Goal: Task Accomplishment & Management: Manage account settings

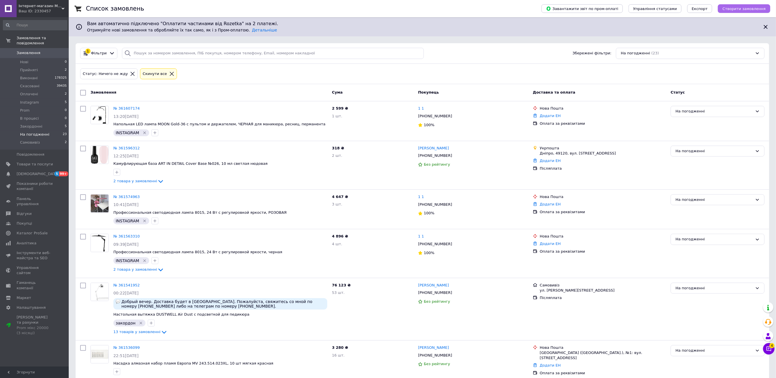
click at [744, 7] on span "Створити замовлення" at bounding box center [743, 9] width 43 height 4
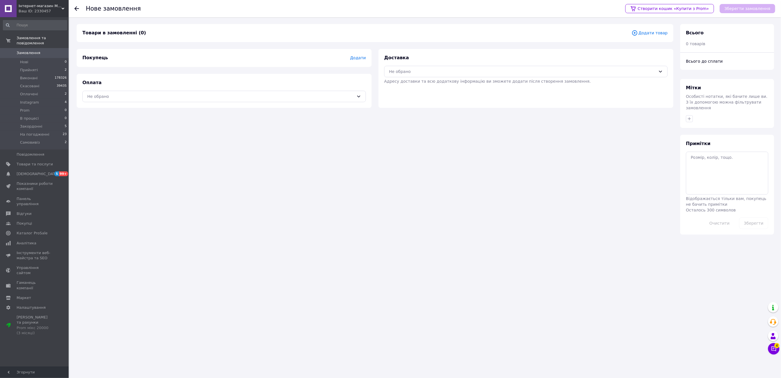
click at [654, 34] on span "Додати товар" at bounding box center [650, 33] width 36 height 6
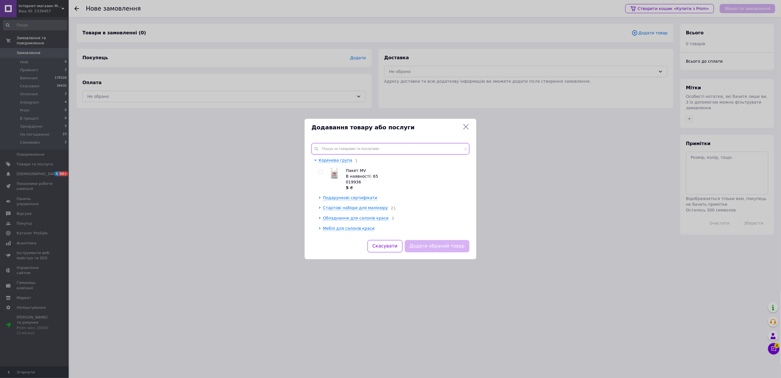
click at [337, 153] on input "text" at bounding box center [391, 148] width 158 height 11
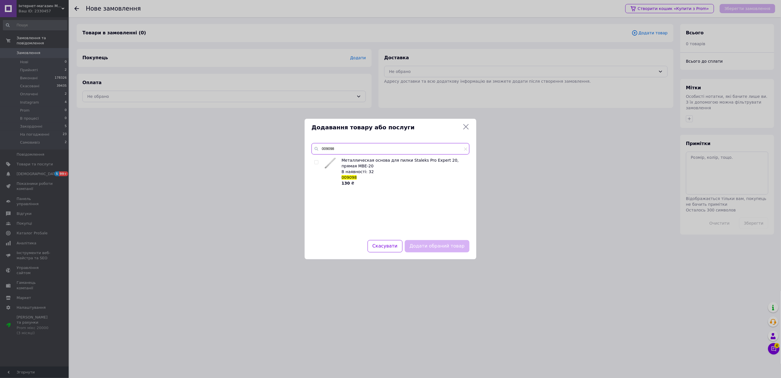
type input "009098"
click at [317, 162] on input "checkbox" at bounding box center [317, 163] width 4 height 4
checkbox input "true"
click at [442, 249] on button "Додати обраний товар" at bounding box center [437, 246] width 65 height 12
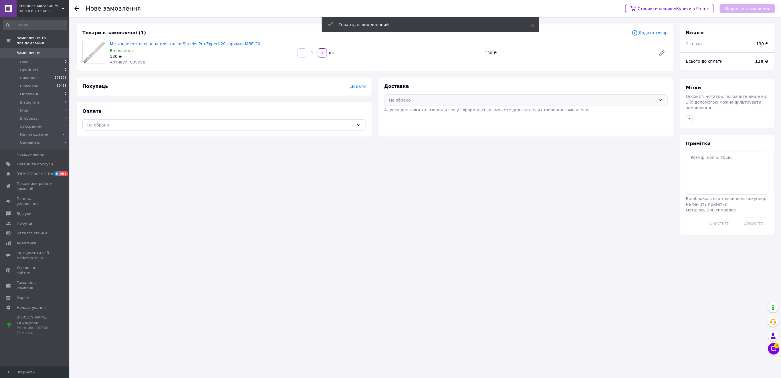
click at [411, 100] on div "Не обрано" at bounding box center [522, 100] width 267 height 6
click at [408, 122] on span "Нова Пошта (платна)" at bounding box center [530, 123] width 265 height 6
click at [356, 124] on div "Не обрано" at bounding box center [224, 124] width 284 height 11
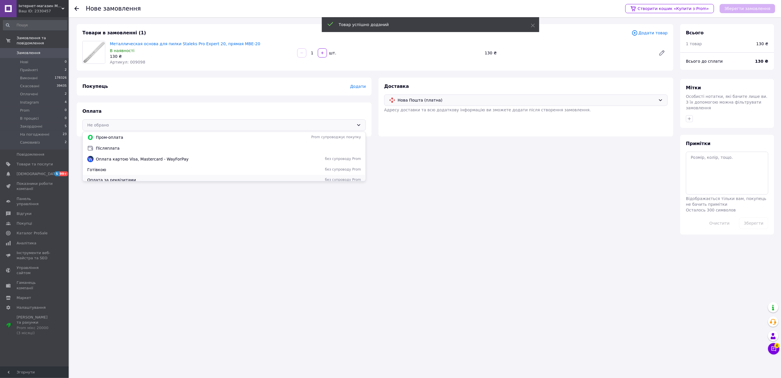
click at [141, 176] on div "Оплата за реквізитами без супроводу Prom" at bounding box center [224, 180] width 283 height 10
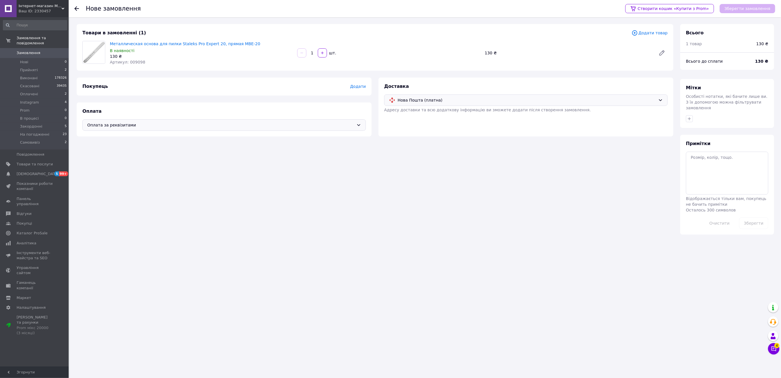
click at [357, 86] on span "Додати" at bounding box center [358, 86] width 16 height 5
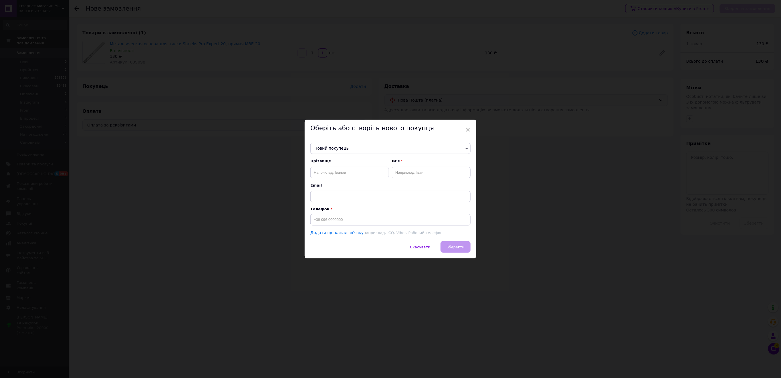
click at [351, 149] on span "Новий покупець" at bounding box center [390, 148] width 160 height 11
type input "0975114285"
click at [343, 160] on input "0975114285" at bounding box center [390, 163] width 157 height 11
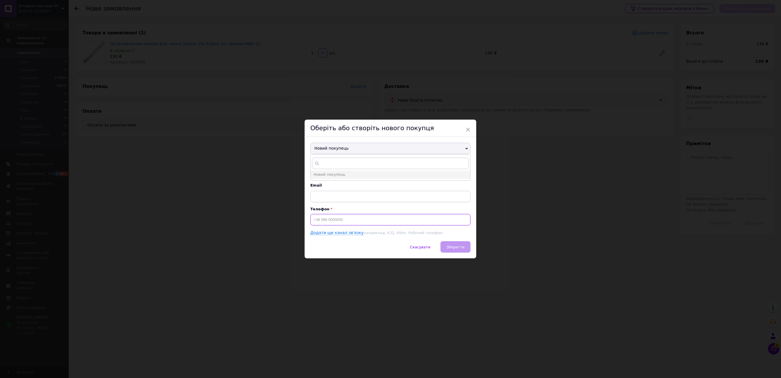
click at [327, 219] on input at bounding box center [390, 219] width 160 height 11
paste input "0975114285"
click at [312, 217] on input "0975114285" at bounding box center [390, 219] width 160 height 11
type input "[PHONE_NUMBER]"
click at [321, 171] on input "text" at bounding box center [349, 172] width 79 height 11
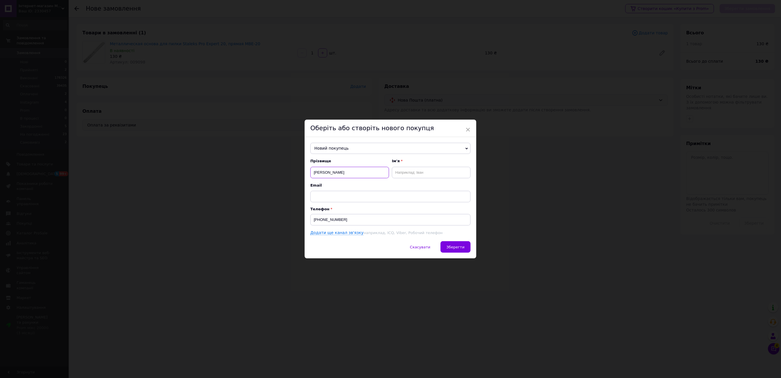
type input "[PERSON_NAME]"
click at [413, 173] on input "text" at bounding box center [431, 172] width 79 height 11
type input "Роман"
click at [461, 249] on span "Зберегти" at bounding box center [456, 247] width 18 height 4
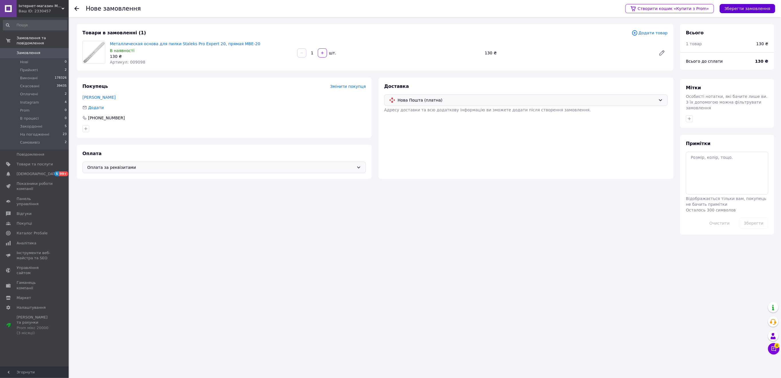
click at [755, 7] on button "Зберегти замовлення" at bounding box center [748, 8] width 56 height 9
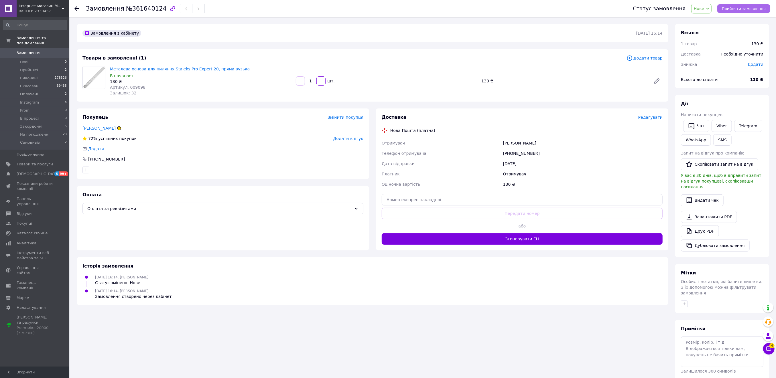
click at [745, 5] on button "Прийняти замовлення" at bounding box center [743, 8] width 53 height 9
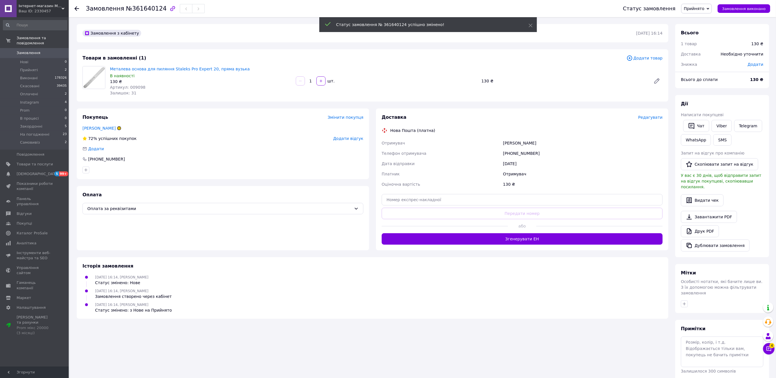
click at [652, 118] on span "Редагувати" at bounding box center [650, 117] width 24 height 5
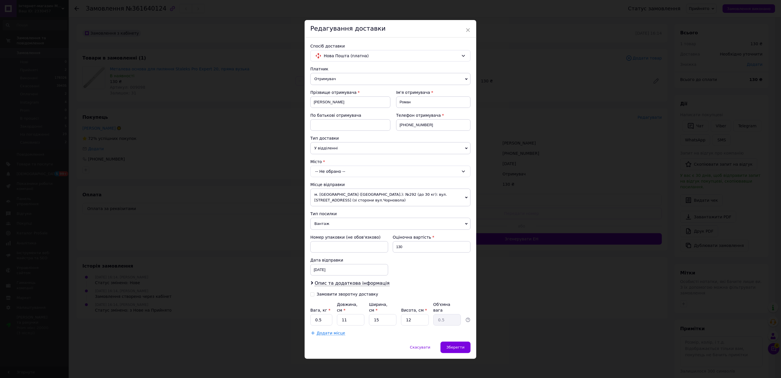
click at [319, 170] on div "-- Не обрано --" at bounding box center [390, 171] width 160 height 11
type input "юзвин"
click at [342, 200] on li "с. [GEOGRAPHIC_DATA] ([GEOGRAPHIC_DATA].)" at bounding box center [391, 195] width 160 height 9
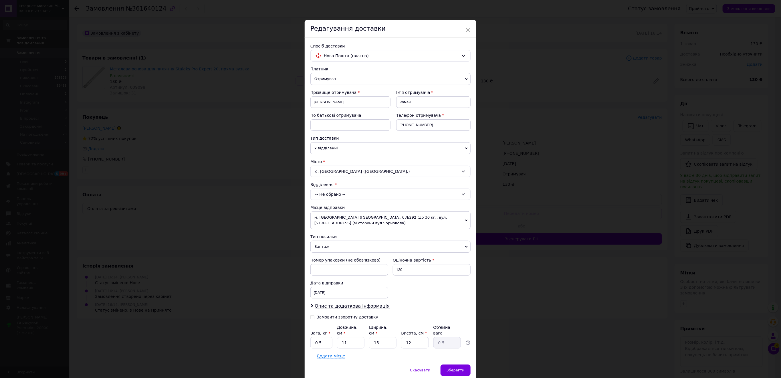
click at [337, 194] on div "-- Не обрано --" at bounding box center [390, 194] width 160 height 11
click at [345, 218] on li "№1: вул. [PERSON_NAME][STREET_ADDRESS]" at bounding box center [391, 218] width 160 height 9
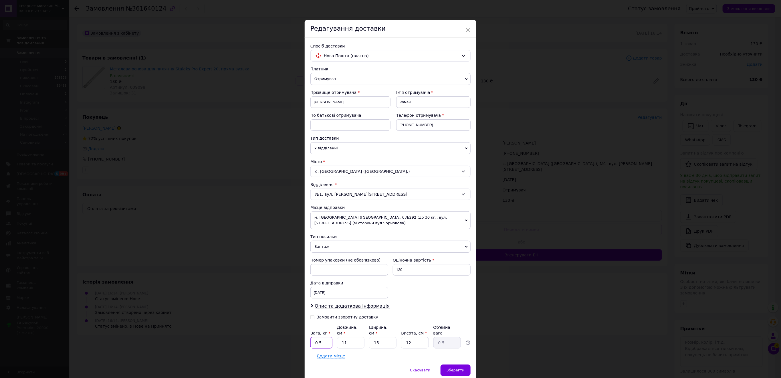
click at [326, 337] on input "0.5" at bounding box center [321, 342] width 22 height 11
type input "0.1"
click at [379, 337] on input "15" at bounding box center [382, 342] width 27 height 11
drag, startPoint x: 379, startPoint y: 337, endPoint x: 385, endPoint y: 339, distance: 7.3
click at [379, 337] on input "15" at bounding box center [382, 342] width 27 height 11
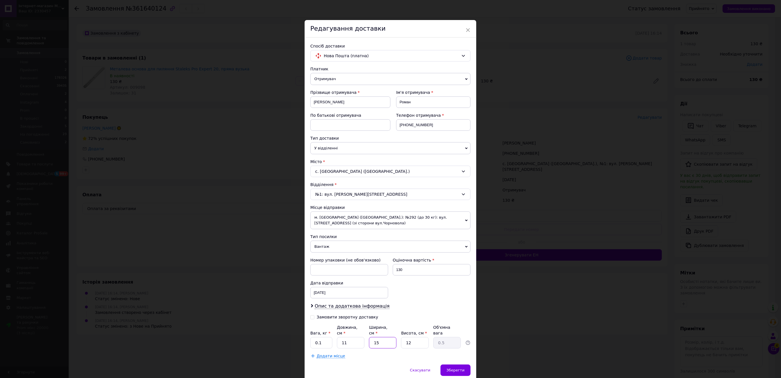
type input "1"
type input "0.1"
type input "10"
type input "0.33"
type input "10"
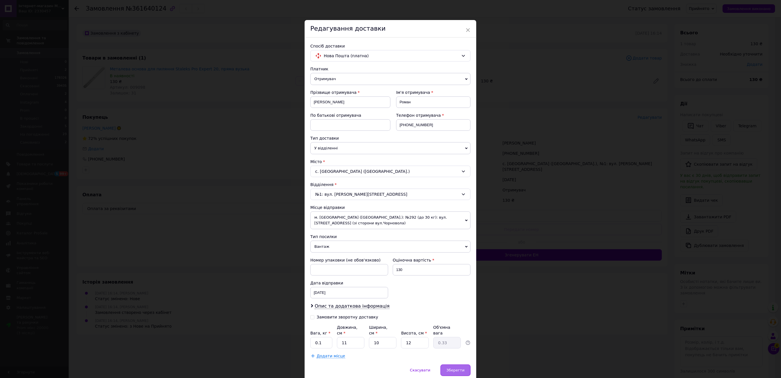
click at [451, 368] on span "Зберегти" at bounding box center [456, 370] width 18 height 4
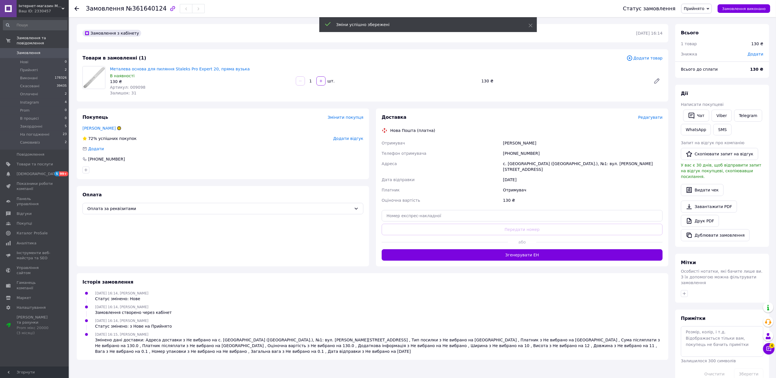
click at [655, 116] on span "Редагувати" at bounding box center [650, 117] width 24 height 5
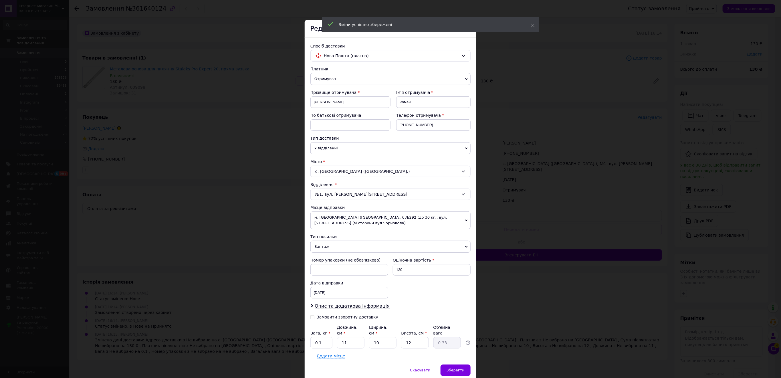
click at [332, 80] on span "Отримувач" at bounding box center [390, 79] width 160 height 12
click at [338, 93] on li "Відправник" at bounding box center [390, 90] width 160 height 9
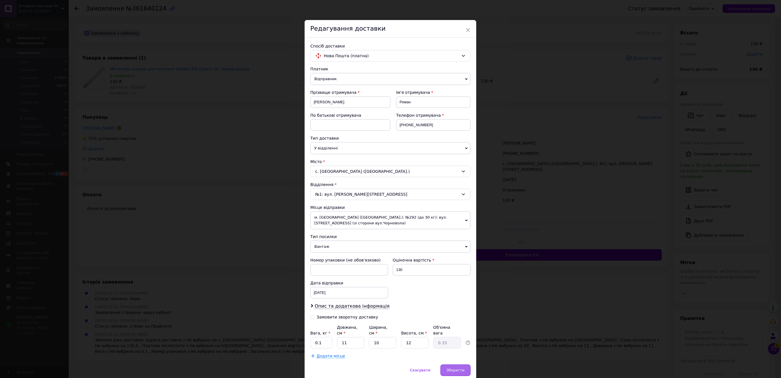
click at [466, 366] on div "Зберегти" at bounding box center [456, 370] width 30 height 11
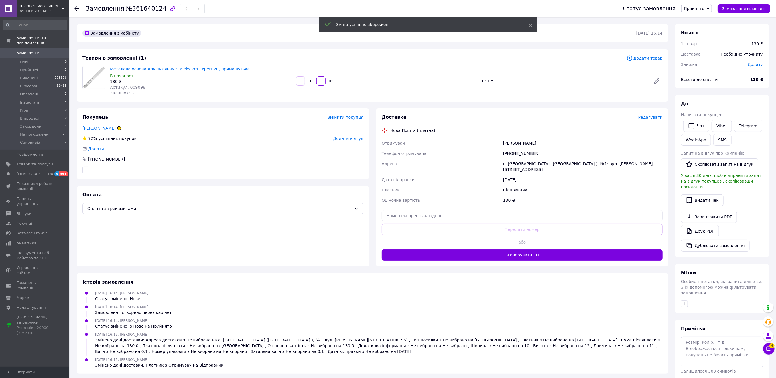
click at [528, 249] on button "Згенерувати ЕН" at bounding box center [521, 254] width 281 height 11
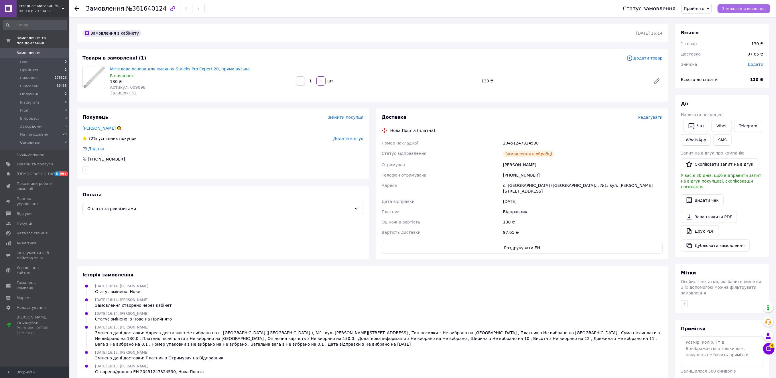
click at [742, 9] on span "Замовлення виконано" at bounding box center [743, 9] width 43 height 4
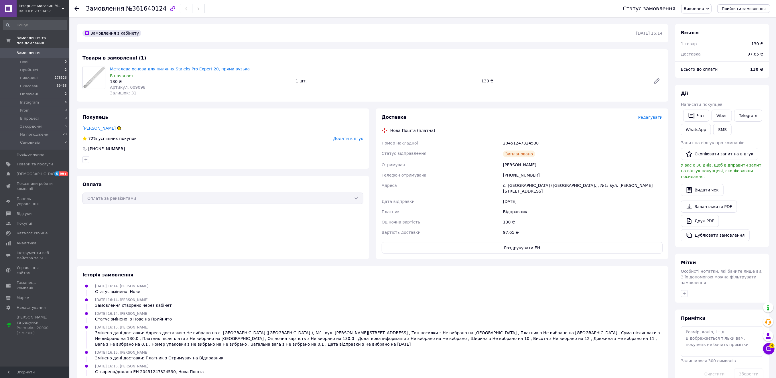
click at [90, 220] on div "Оплата Оплата за реквізитами" at bounding box center [223, 218] width 292 height 84
click at [41, 52] on link "Замовлення 0" at bounding box center [35, 53] width 70 height 10
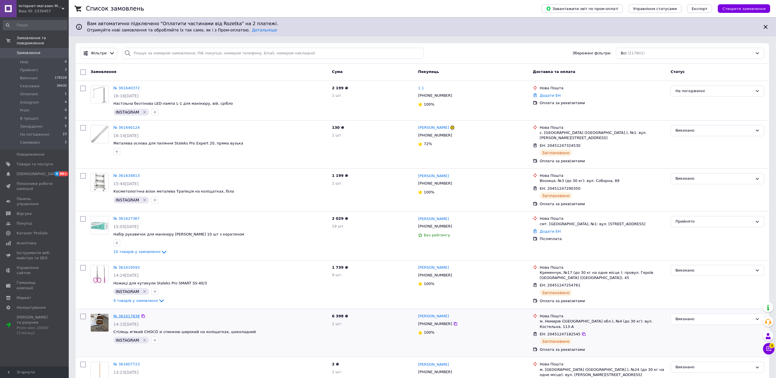
click at [127, 314] on link "№ 361617838" at bounding box center [126, 316] width 26 height 4
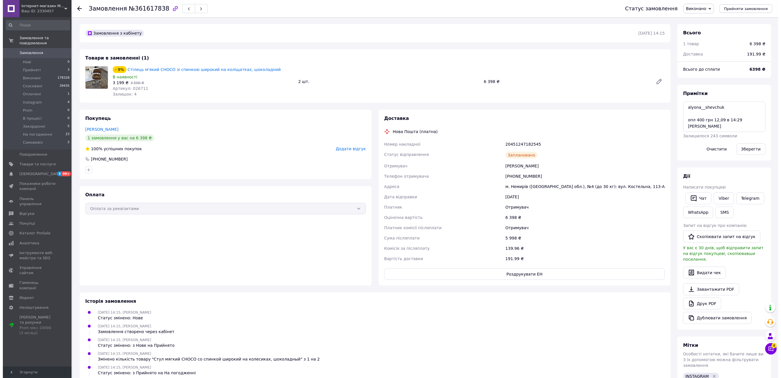
scroll to position [16, 0]
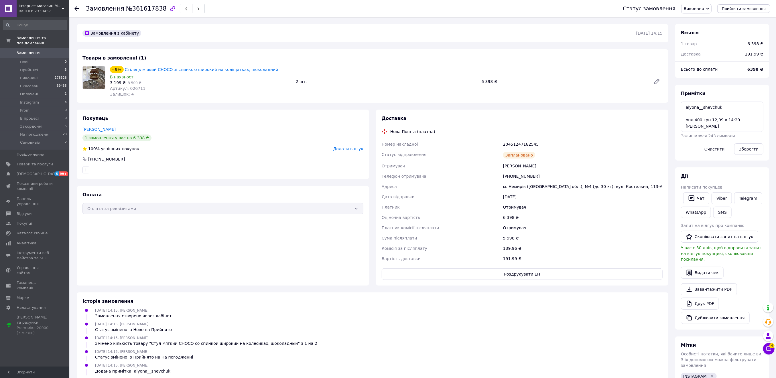
click at [43, 50] on span "Замовлення" at bounding box center [35, 52] width 36 height 5
